Goal: Task Accomplishment & Management: Manage account settings

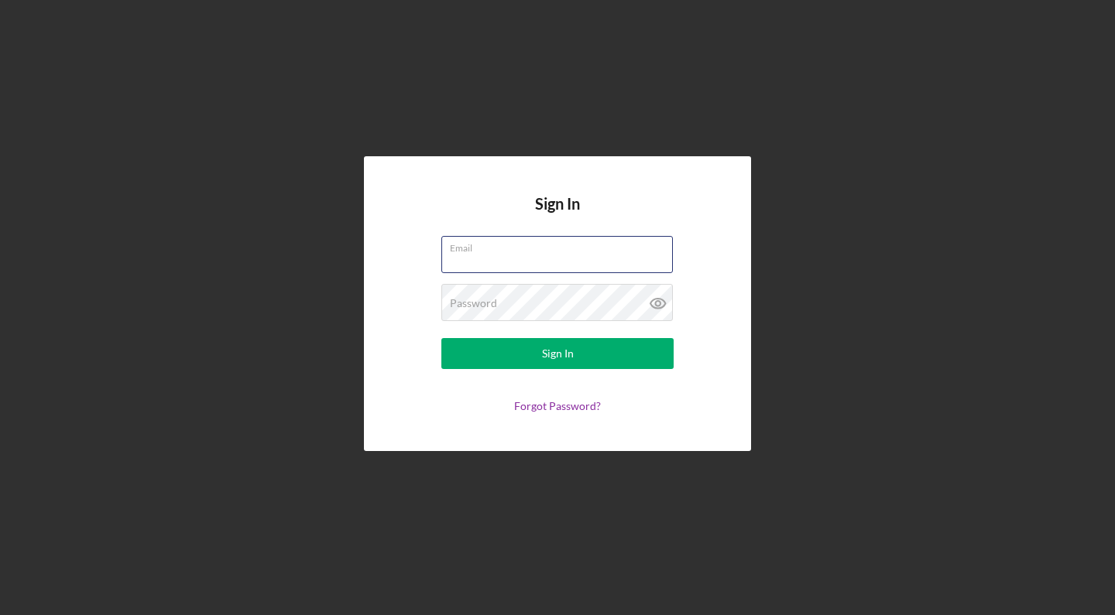
type input "Daleaowen@gmail.com"
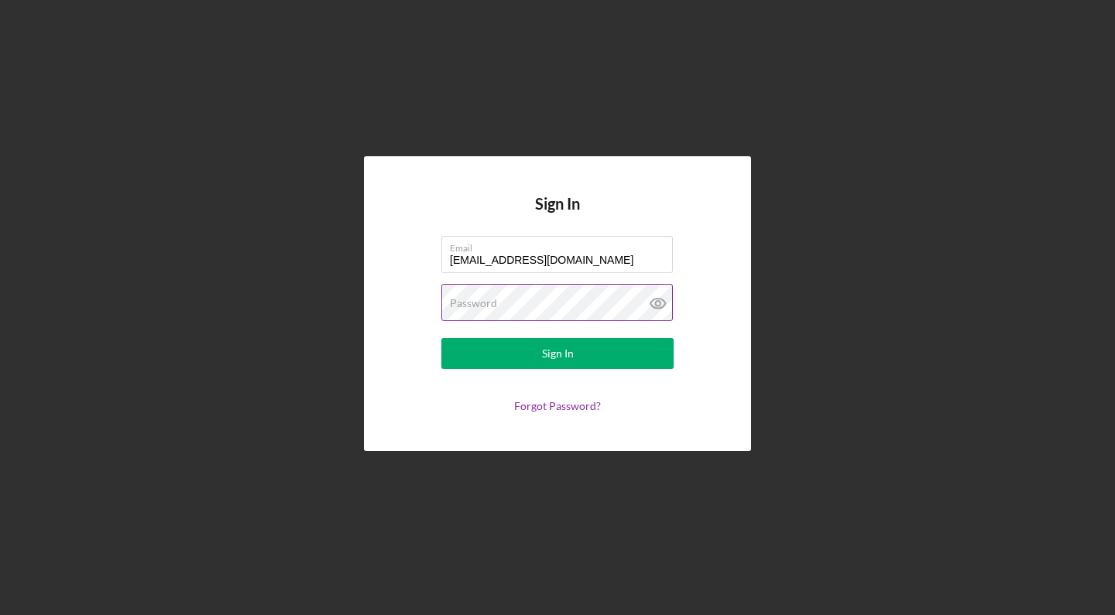
click at [557, 354] on button "Sign In" at bounding box center [557, 353] width 232 height 31
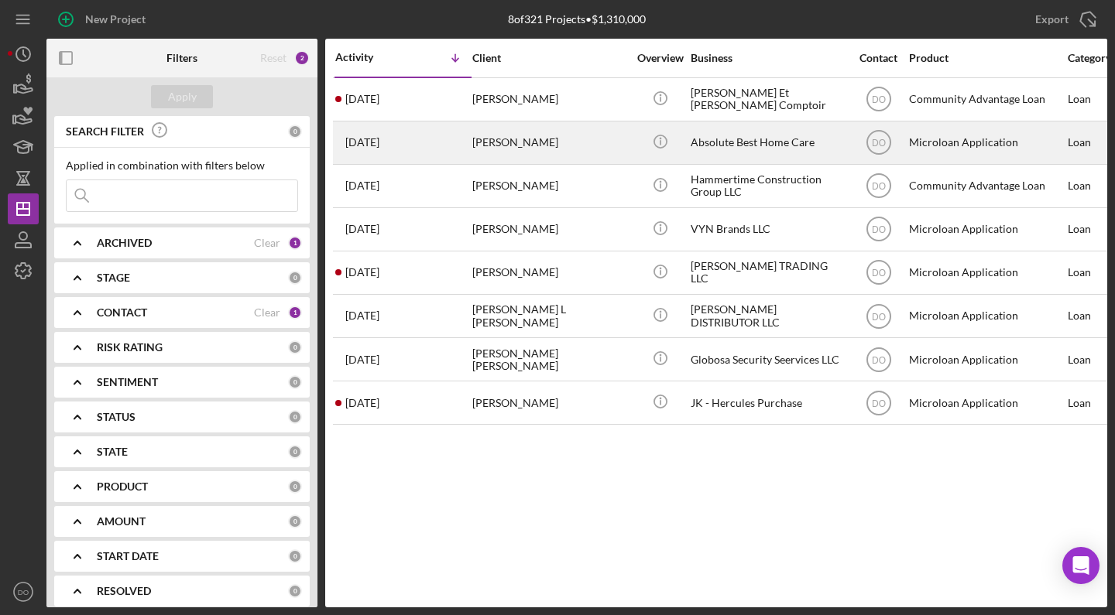
click at [551, 151] on div "Nadia Charles" at bounding box center [549, 142] width 155 height 41
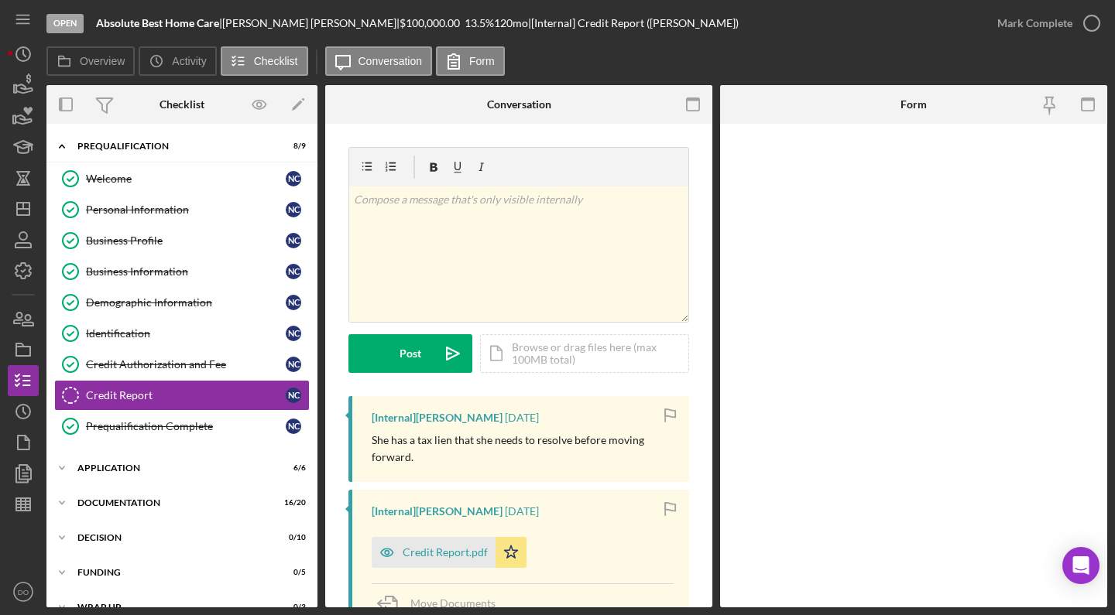
scroll to position [29, 0]
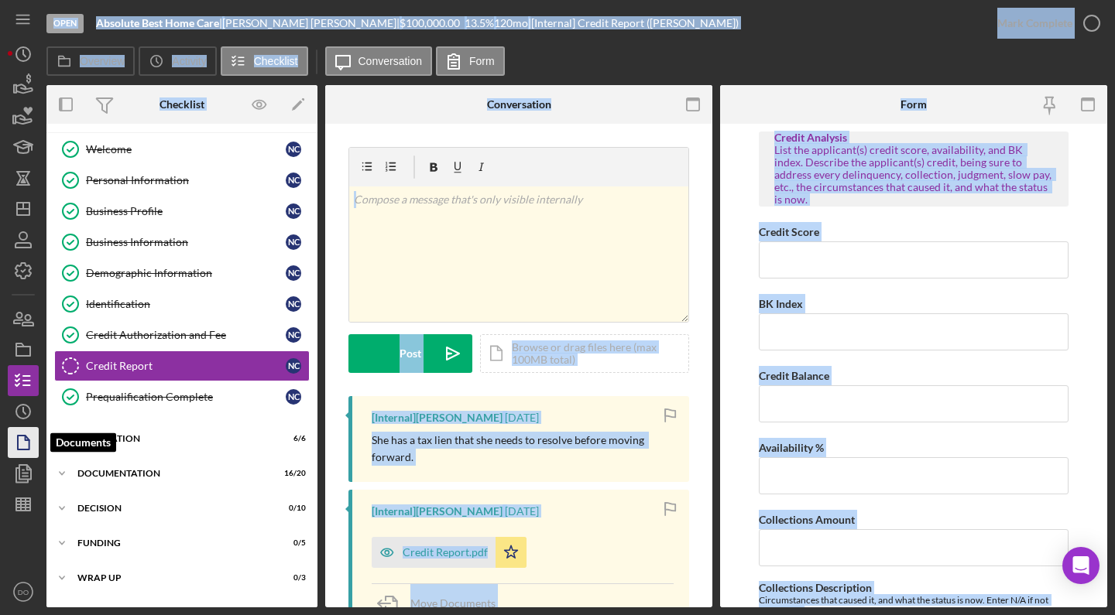
click at [19, 444] on polygon "button" at bounding box center [24, 443] width 12 height 14
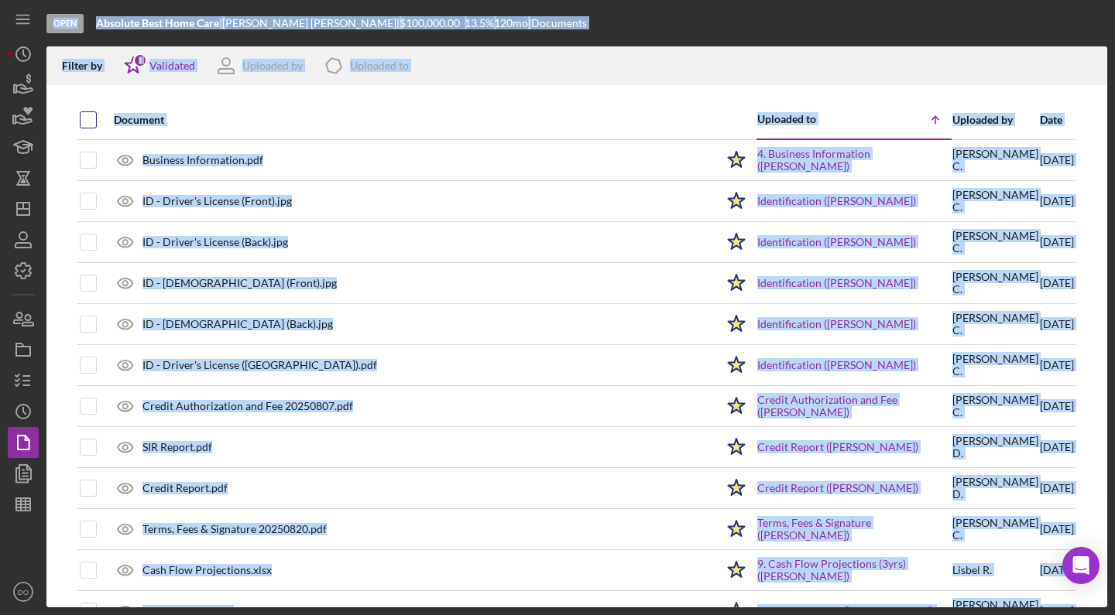
click at [91, 122] on input "checkbox" at bounding box center [88, 119] width 15 height 15
checkbox input "true"
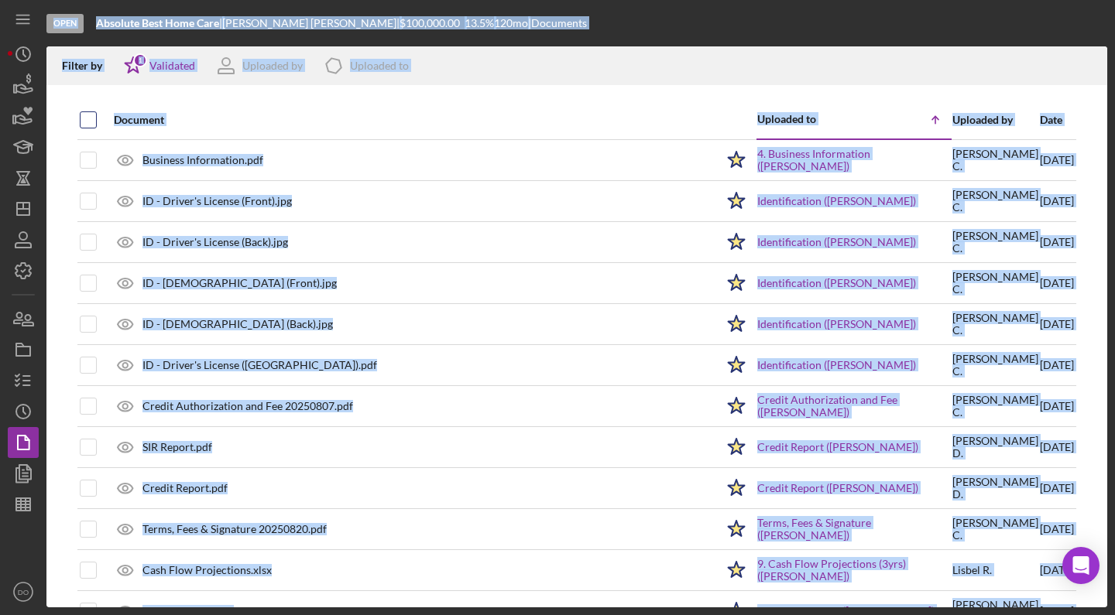
checkbox input "true"
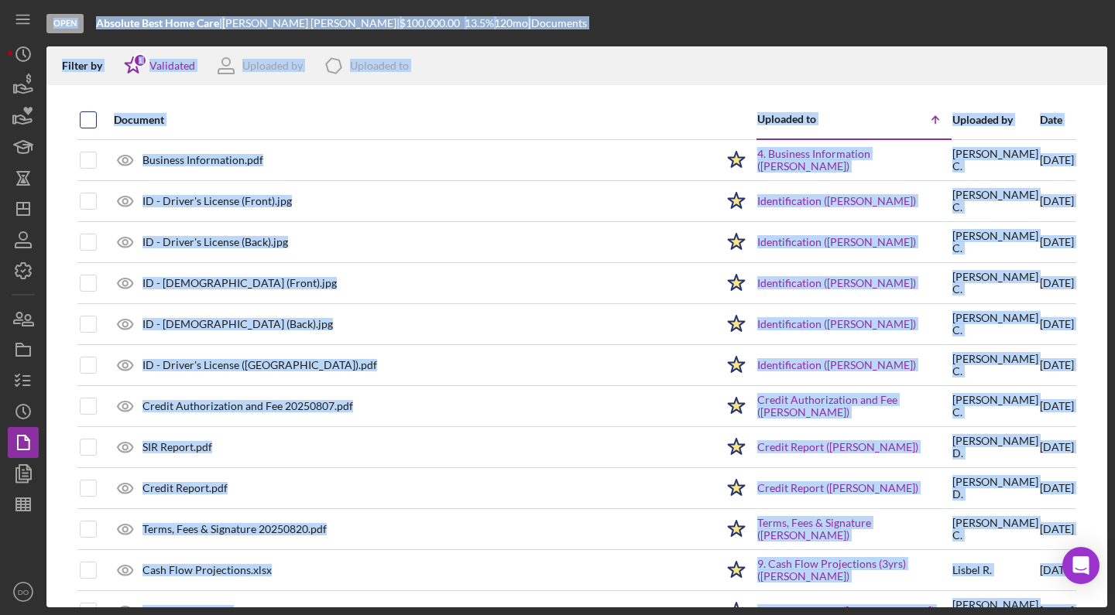
checkbox input "true"
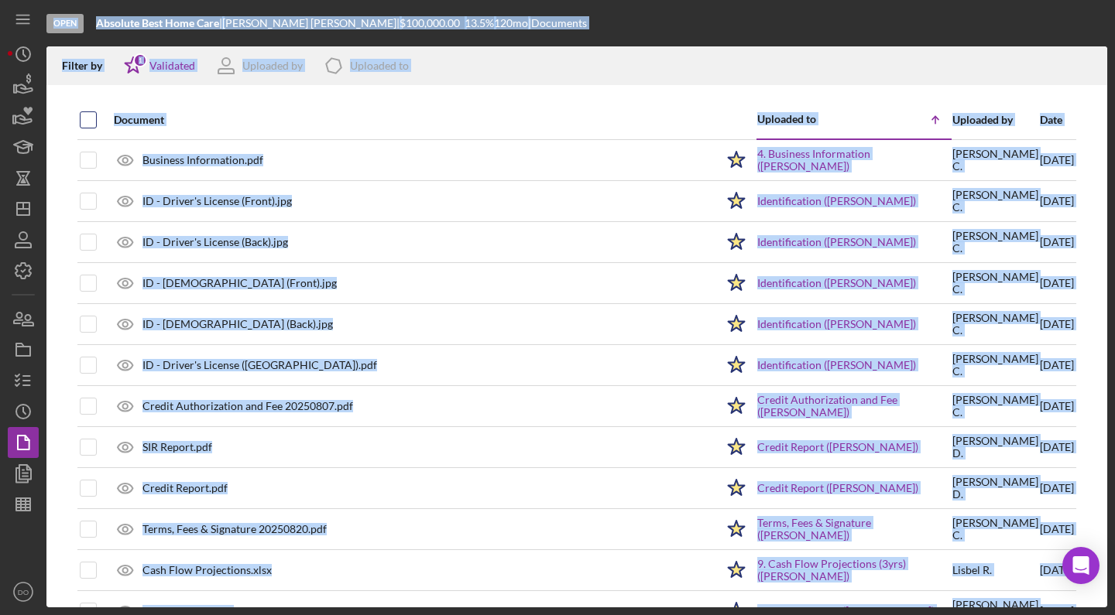
checkbox input "true"
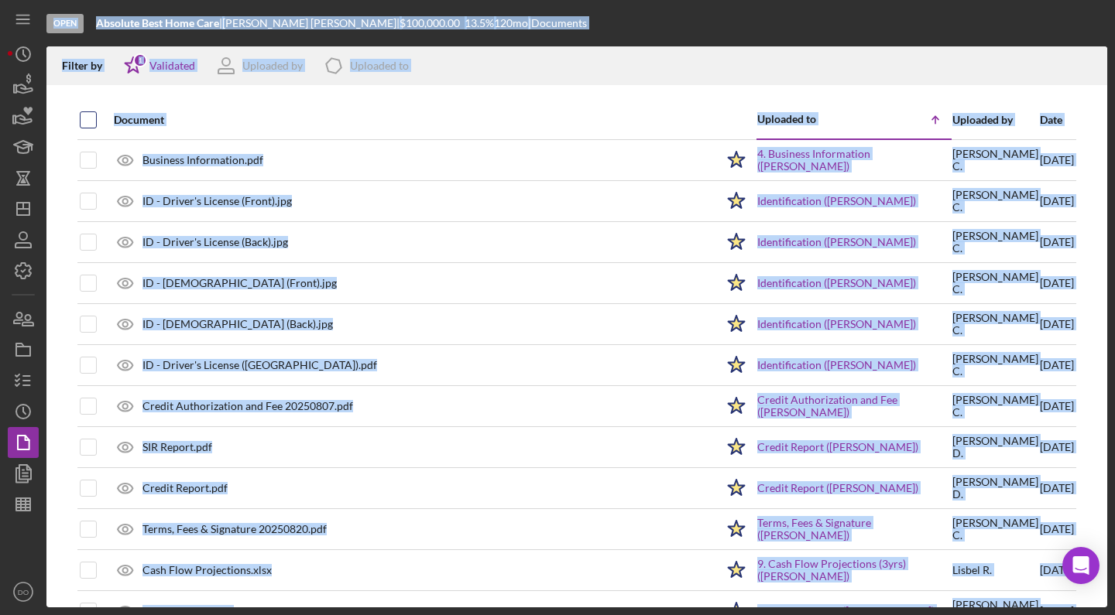
checkbox input "true"
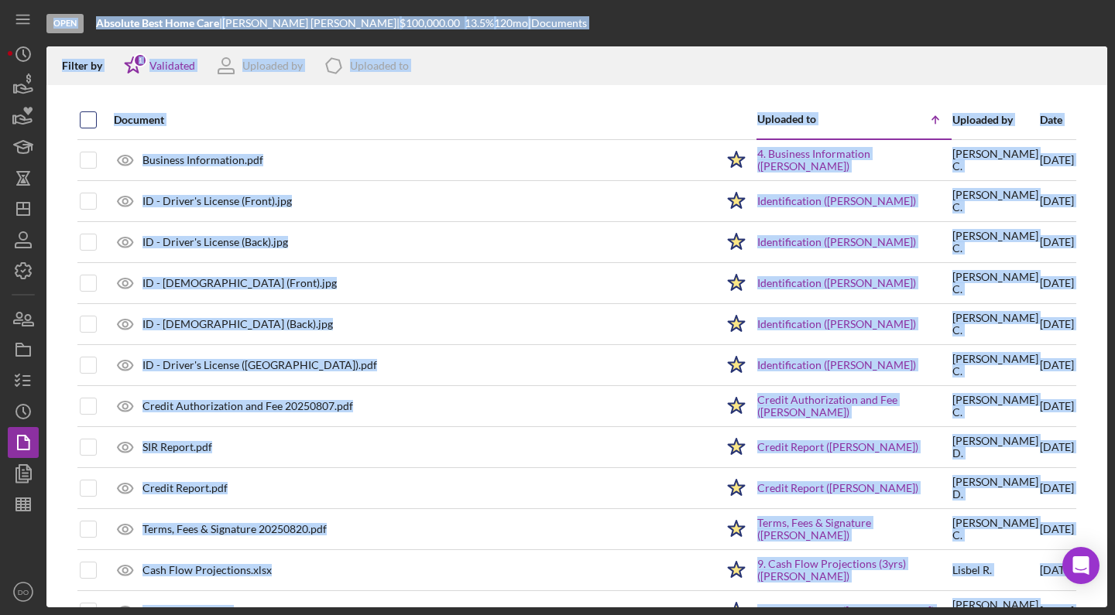
checkbox input "true"
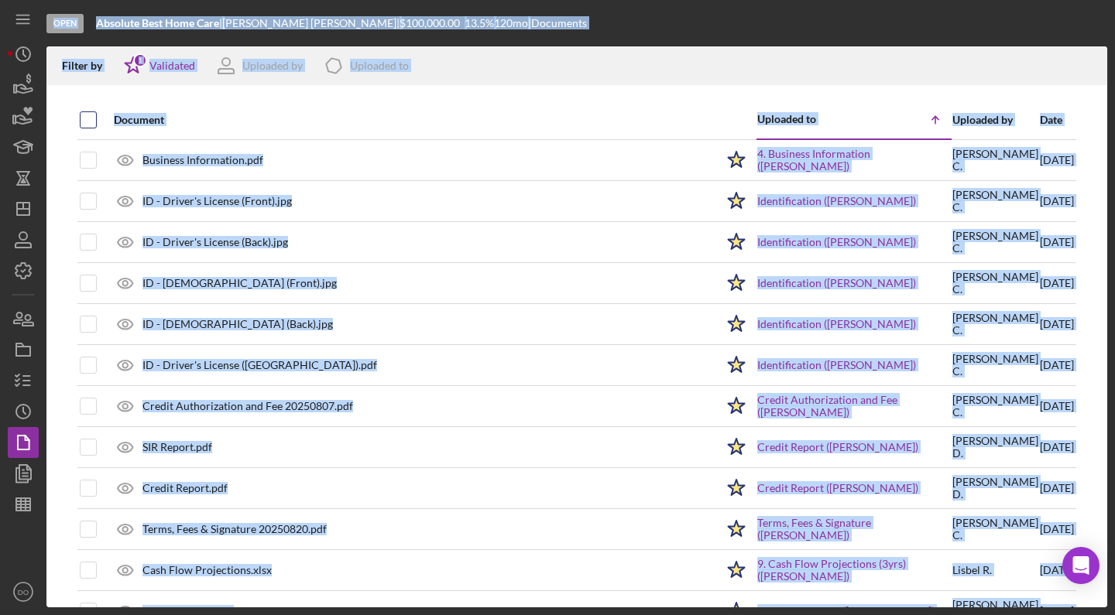
checkbox input "true"
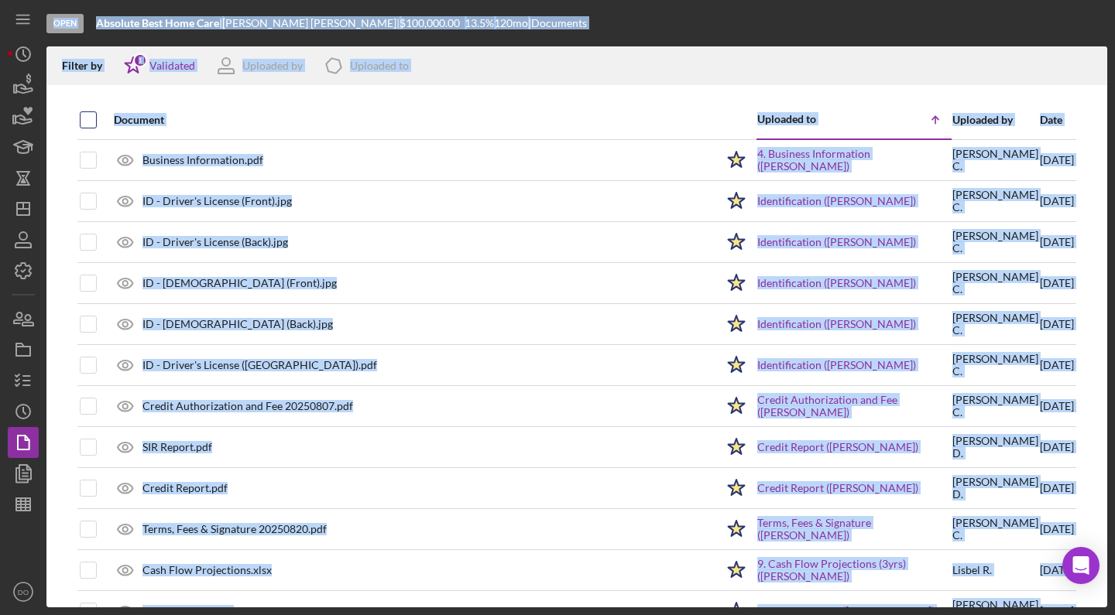
checkbox input "true"
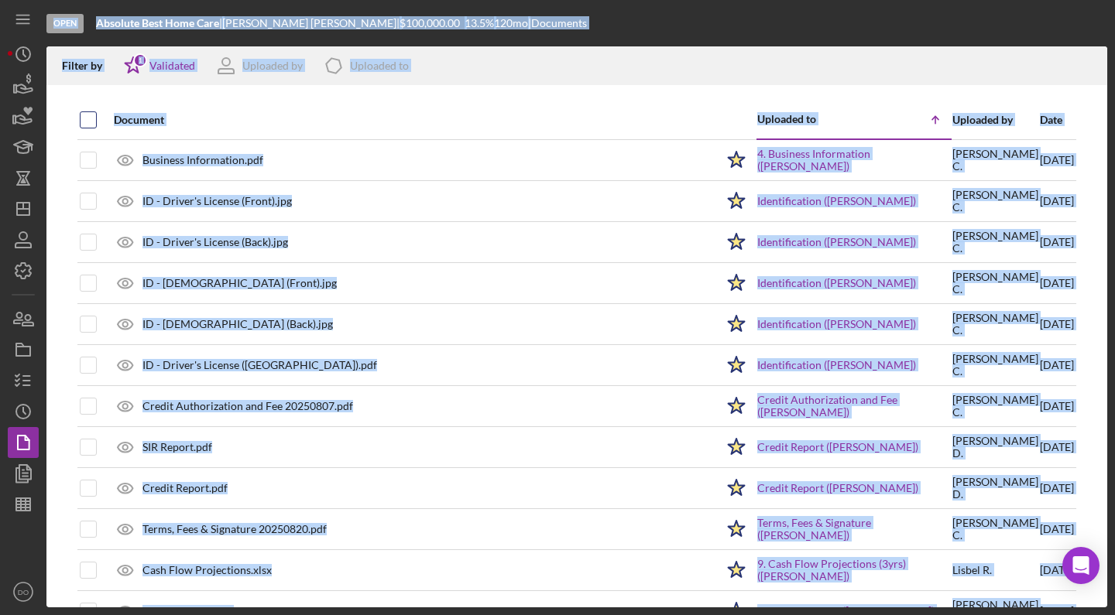
checkbox input "true"
click at [1086, 63] on icon "Icon/Download" at bounding box center [1088, 66] width 35 height 35
click at [25, 205] on icon "Icon/Dashboard" at bounding box center [23, 209] width 39 height 39
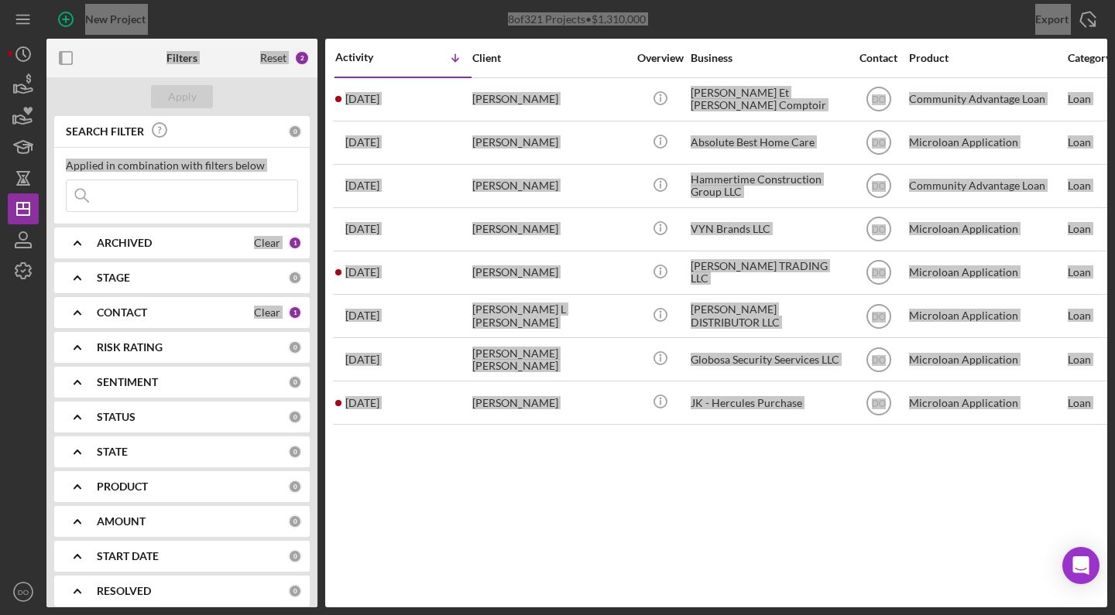
drag, startPoint x: 755, startPoint y: 614, endPoint x: 656, endPoint y: 502, distance: 149.7
click at [656, 502] on div "Activity Icon/Table Sort Arrow Client Overview Business Contact Product Categor…" at bounding box center [716, 323] width 782 height 569
drag, startPoint x: 543, startPoint y: 614, endPoint x: 497, endPoint y: 499, distance: 124.1
click at [497, 499] on div "Activity Icon/Table Sort Arrow Client Overview Business Contact Product Categor…" at bounding box center [716, 323] width 782 height 569
click at [473, 507] on div "Activity Icon/Table Sort Arrow Client Overview Business Contact Product Categor…" at bounding box center [716, 323] width 782 height 569
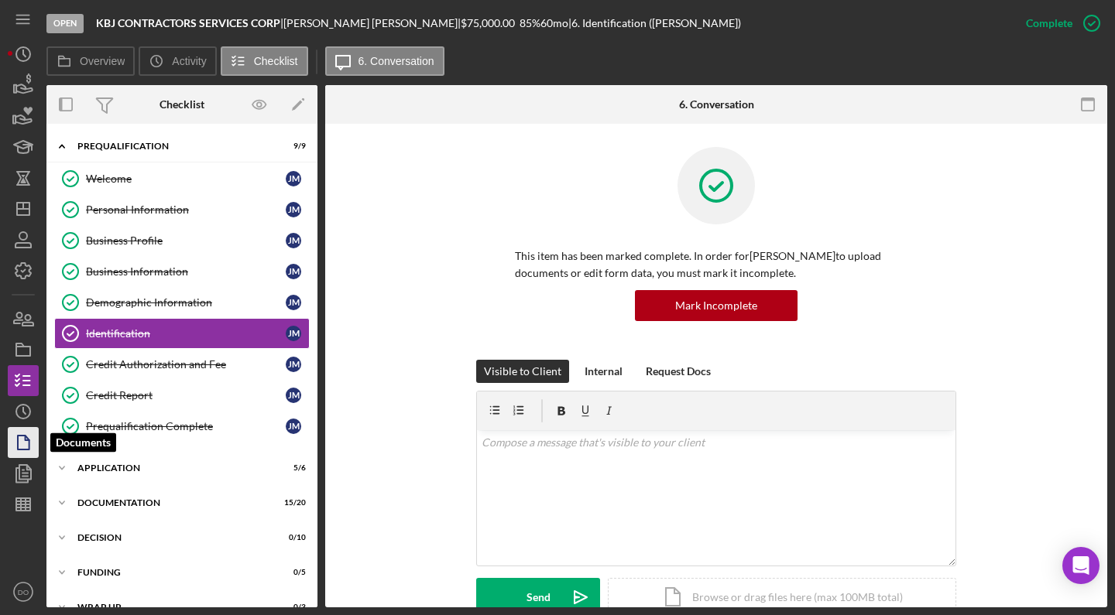
click at [23, 450] on polygon "button" at bounding box center [24, 443] width 12 height 14
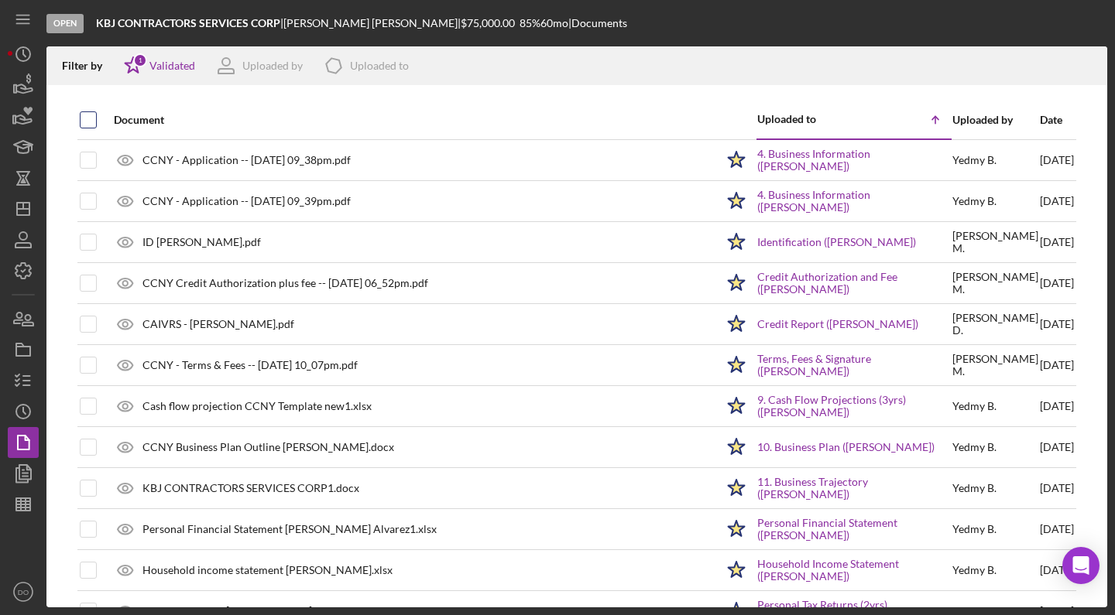
click at [95, 116] on input "checkbox" at bounding box center [88, 119] width 15 height 15
checkbox input "true"
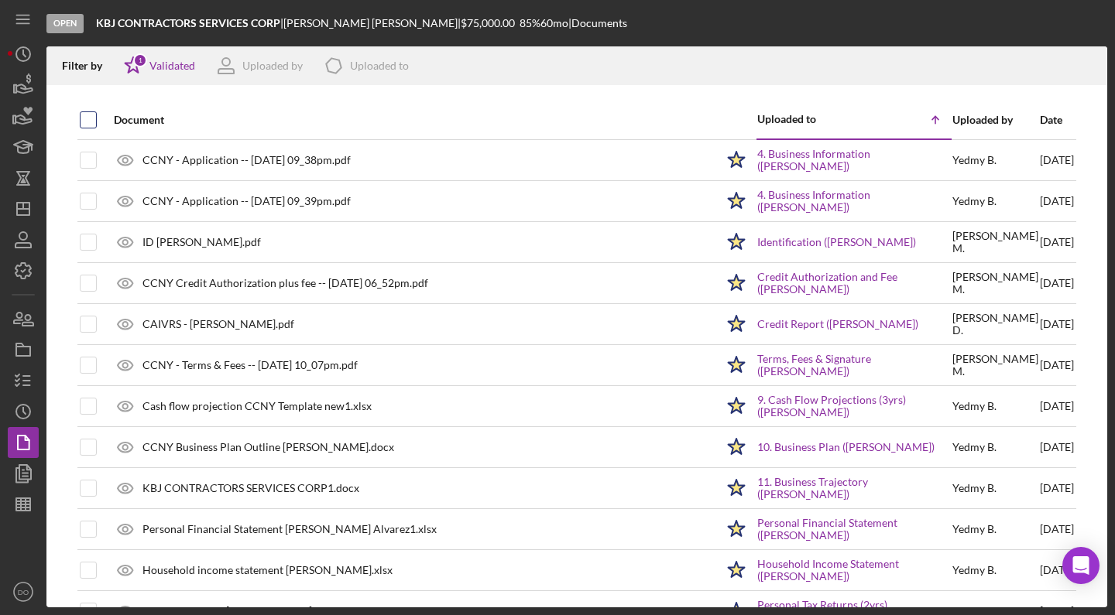
checkbox input "true"
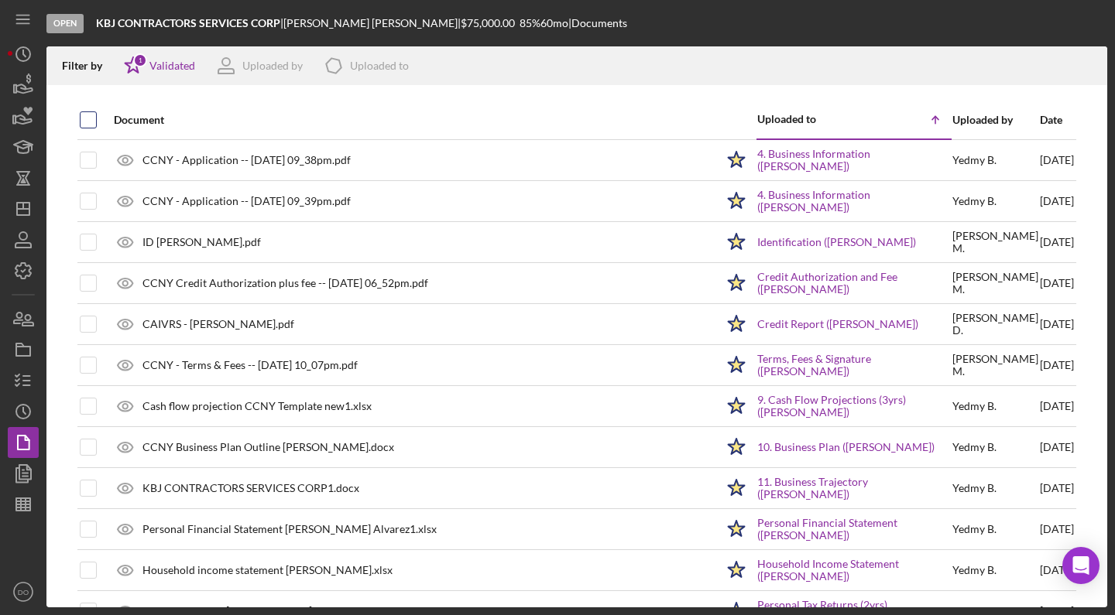
checkbox input "true"
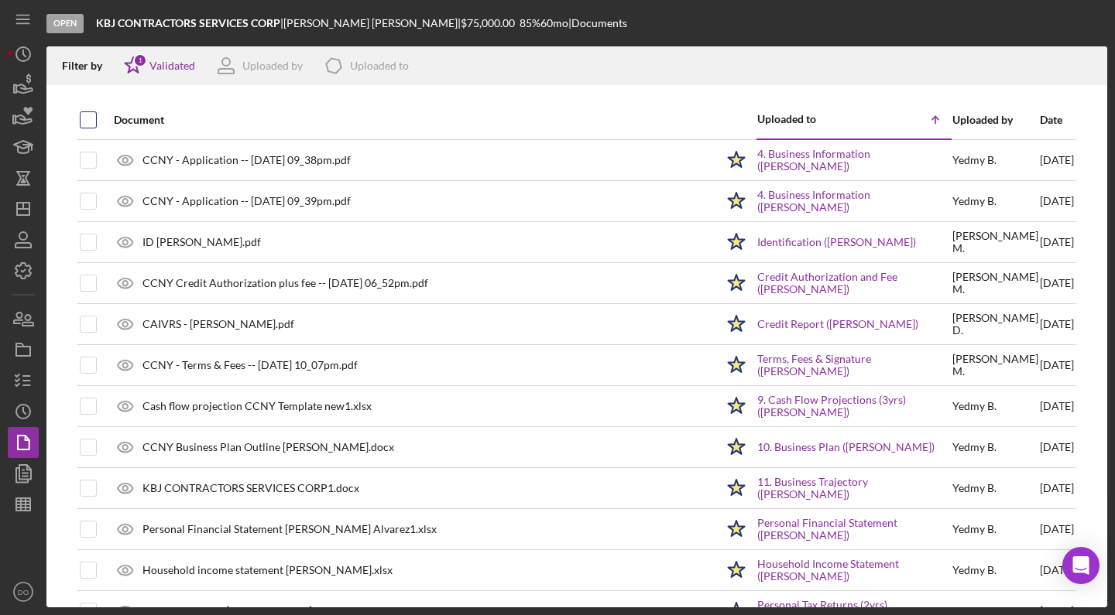
checkbox input "true"
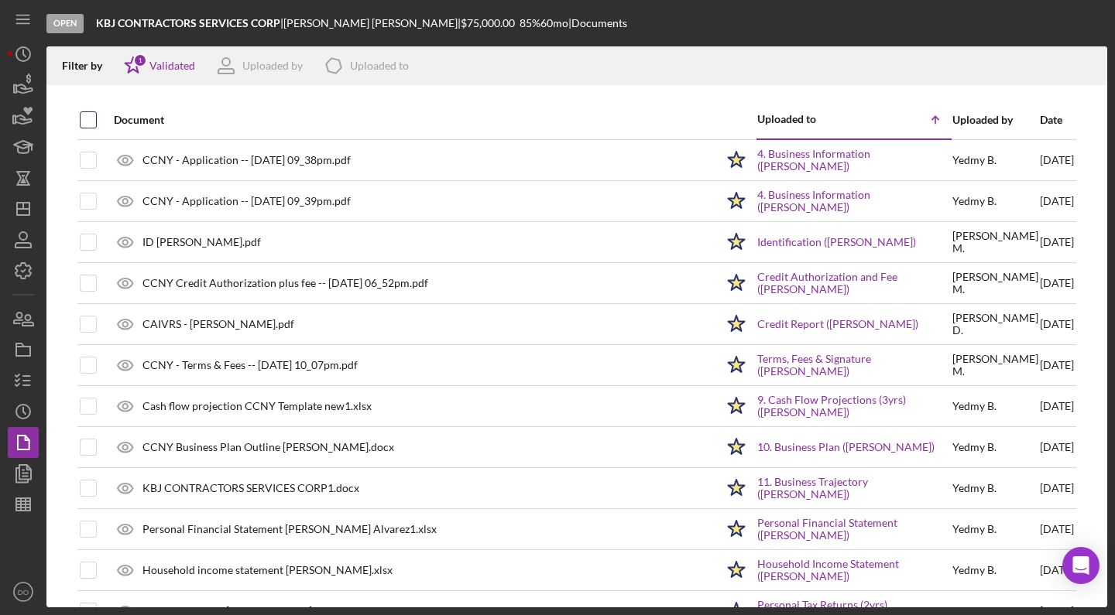
checkbox input "true"
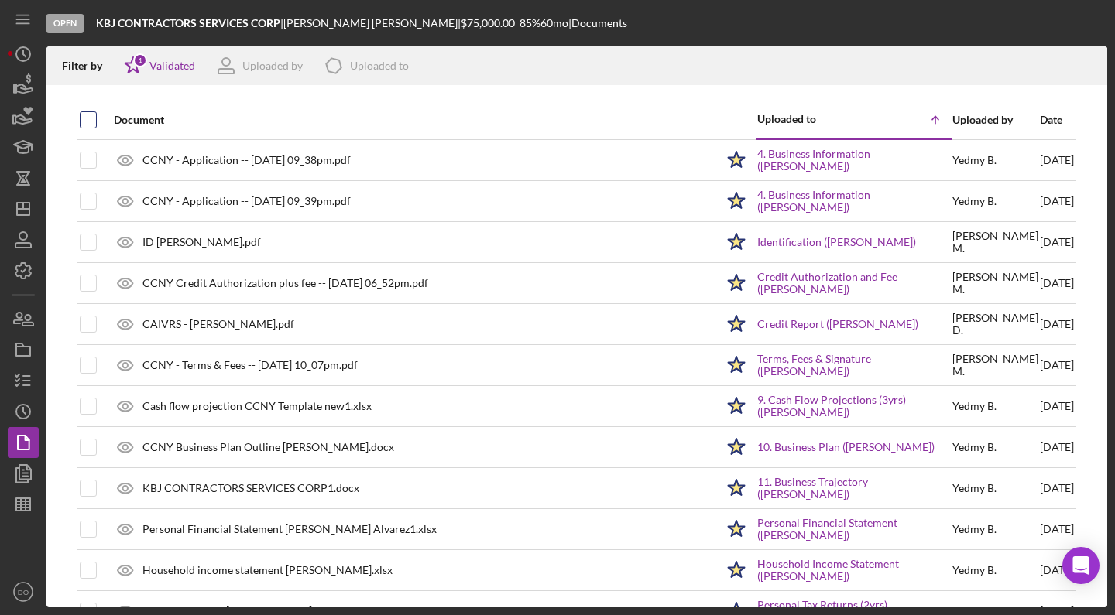
checkbox input "true"
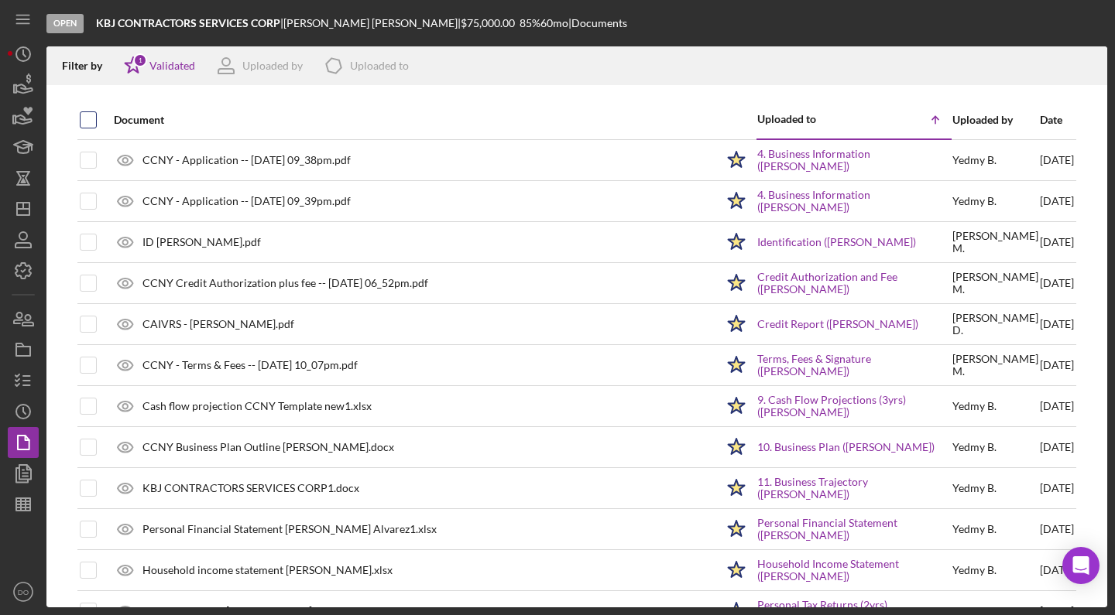
checkbox input "true"
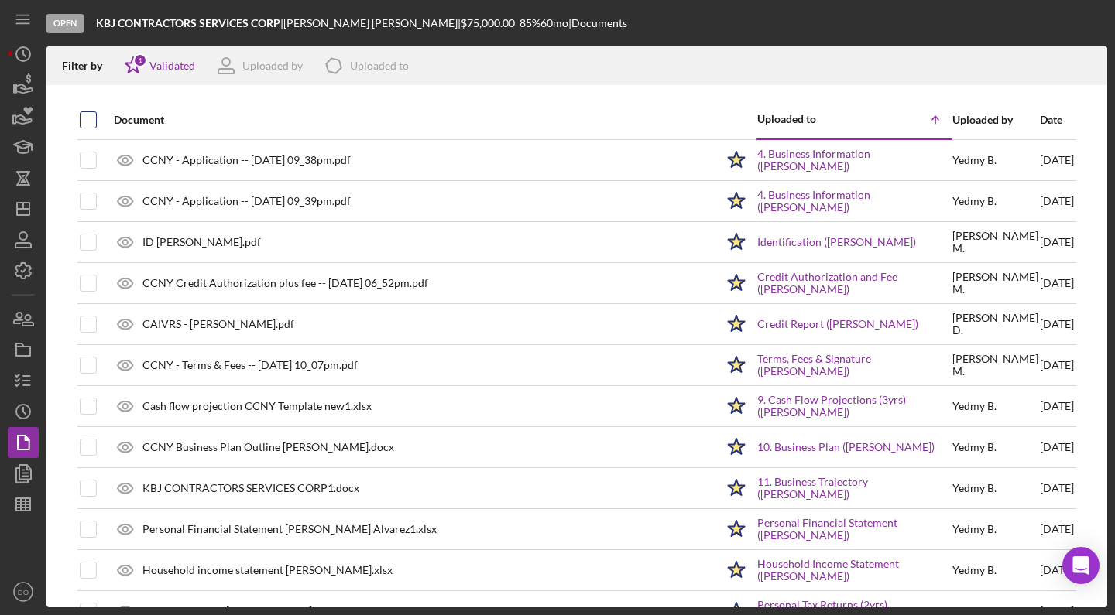
checkbox input "true"
click at [1081, 68] on icon "Icon/Download" at bounding box center [1088, 66] width 35 height 35
